Goal: Information Seeking & Learning: Learn about a topic

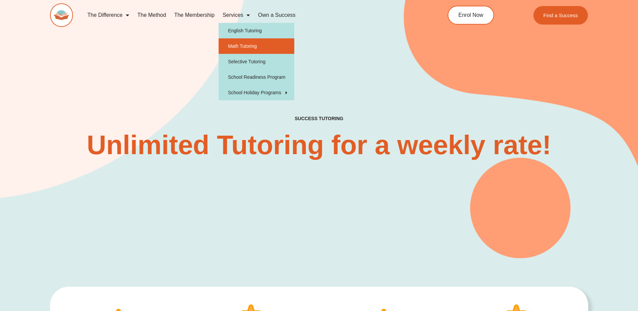
click at [237, 43] on link "Math Tutoring" at bounding box center [257, 45] width 76 height 15
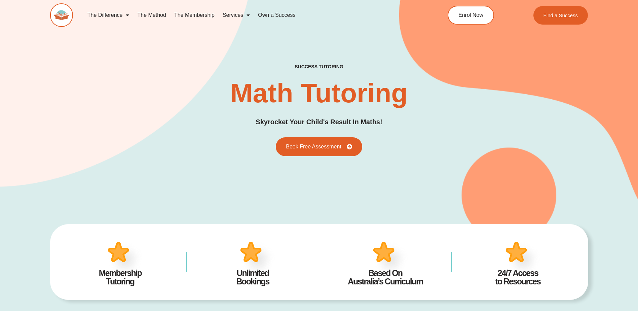
click at [233, 14] on link "Services" at bounding box center [236, 14] width 35 height 15
click at [190, 15] on link "The Membership" at bounding box center [194, 14] width 48 height 15
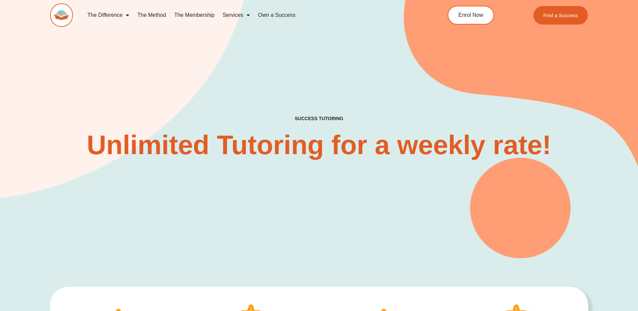
click at [195, 15] on link "The Membership" at bounding box center [194, 14] width 48 height 15
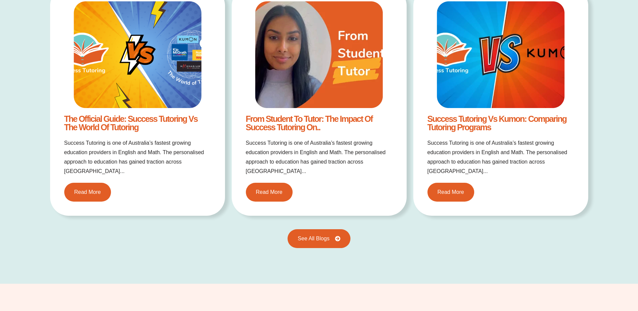
scroll to position [1345, 0]
